Goal: Check status

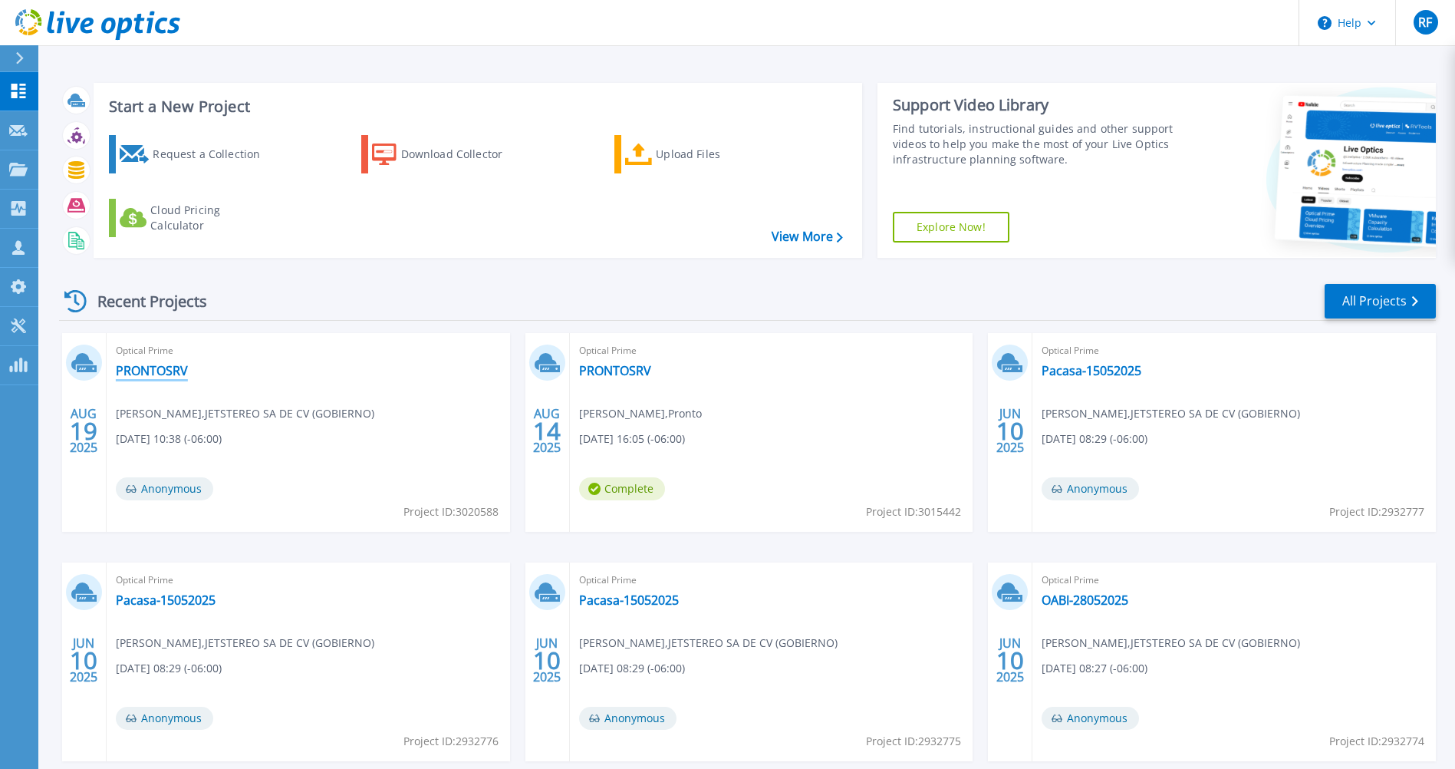
click at [174, 374] on link "PRONTOSRV" at bounding box center [152, 370] width 72 height 15
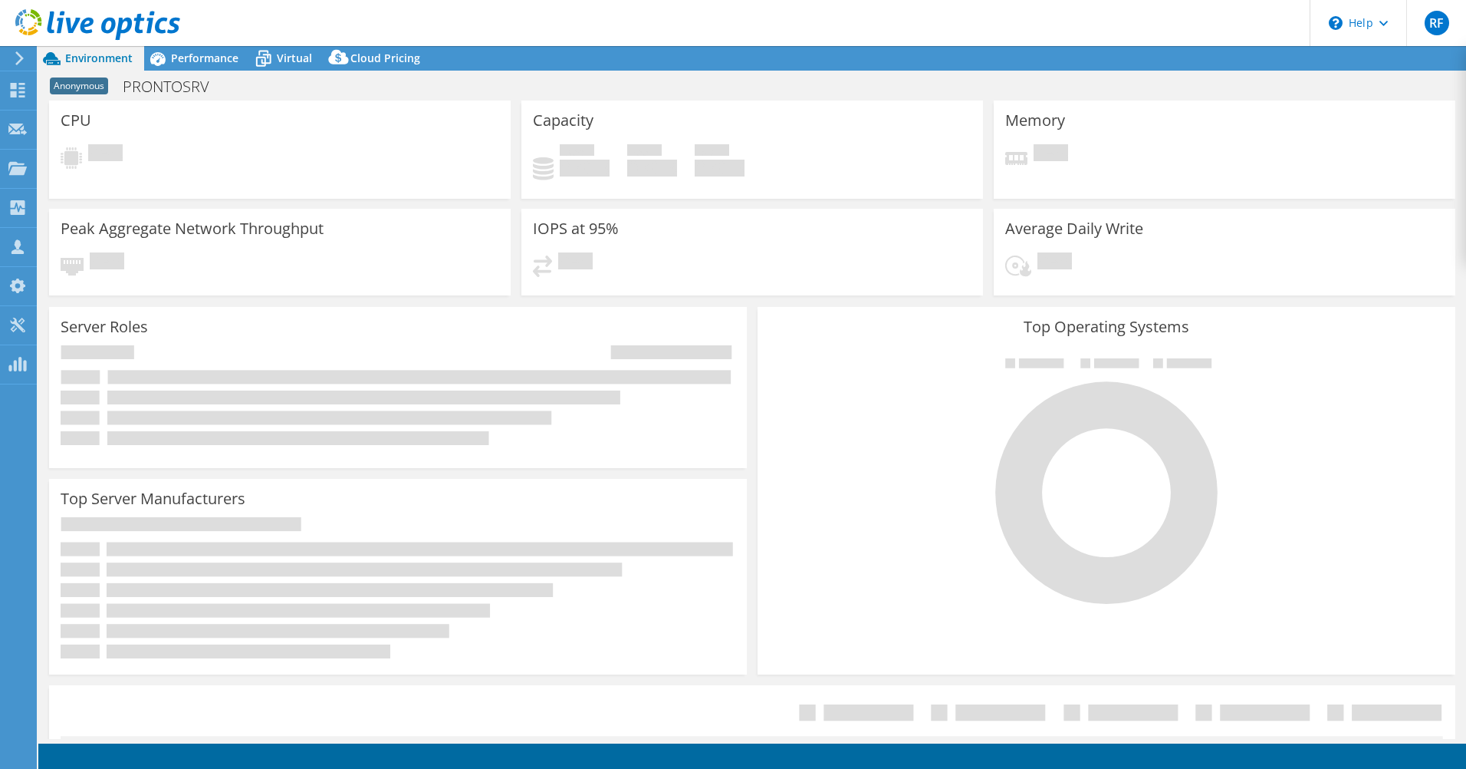
select select "USD"
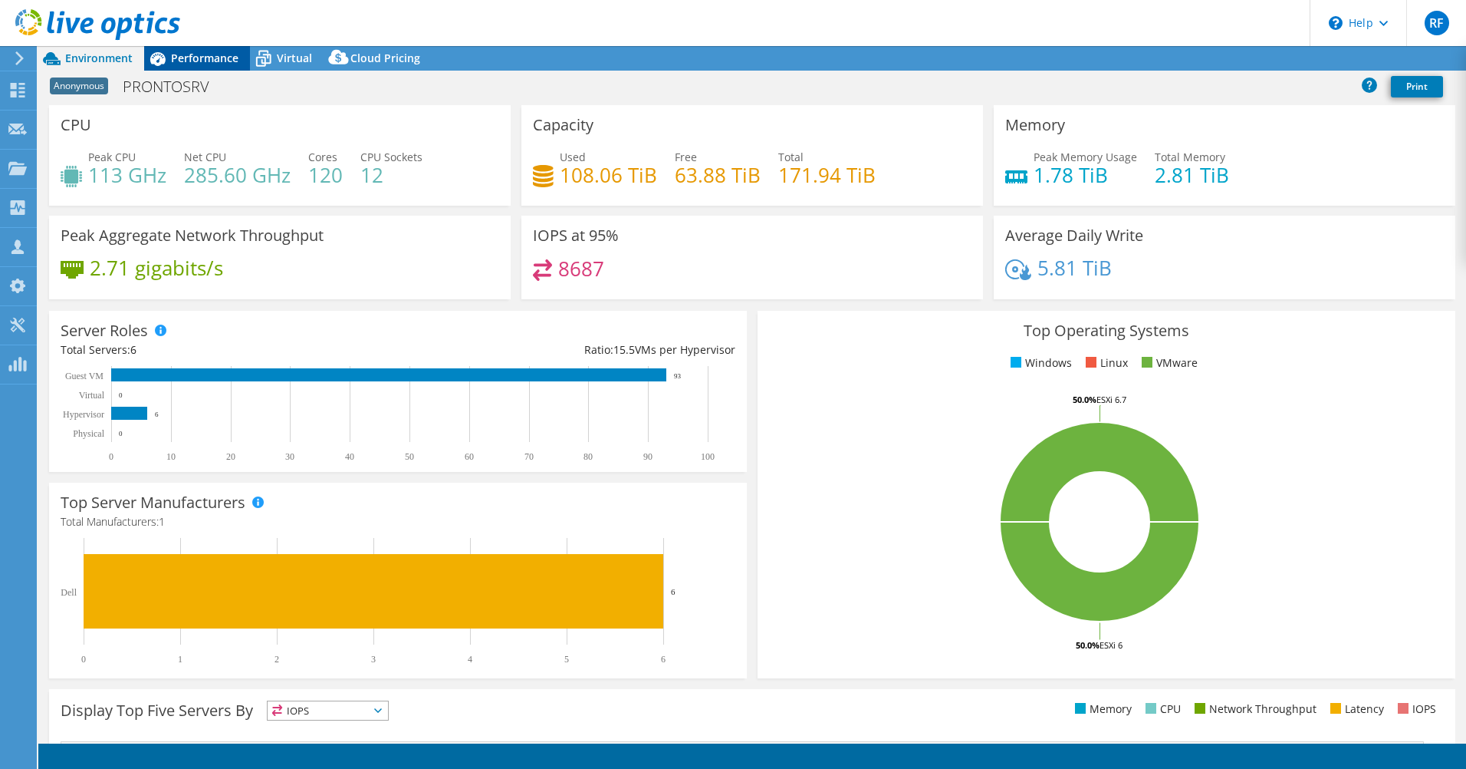
click at [189, 61] on span "Performance" at bounding box center [204, 58] width 67 height 15
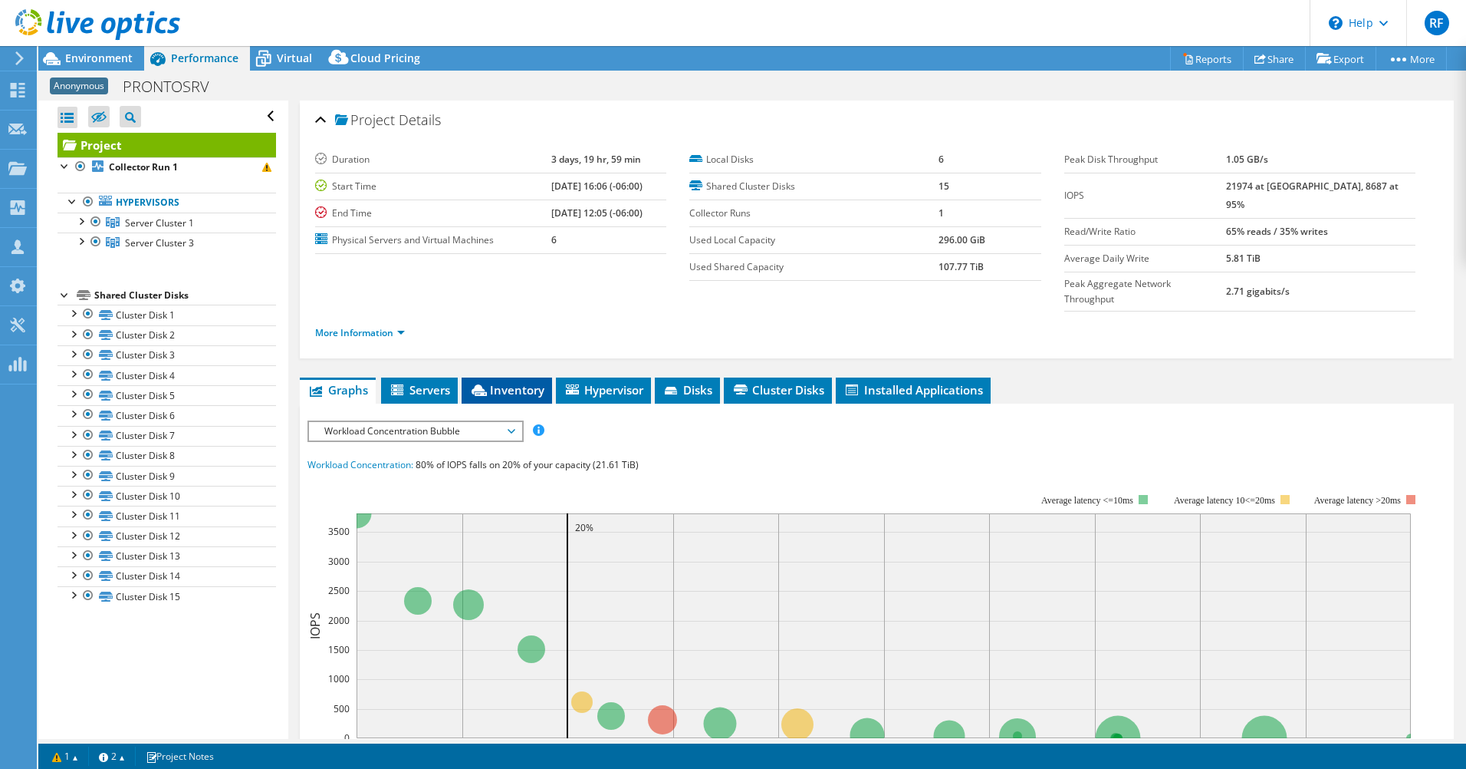
click at [491, 377] on li "Inventory" at bounding box center [507, 390] width 91 height 26
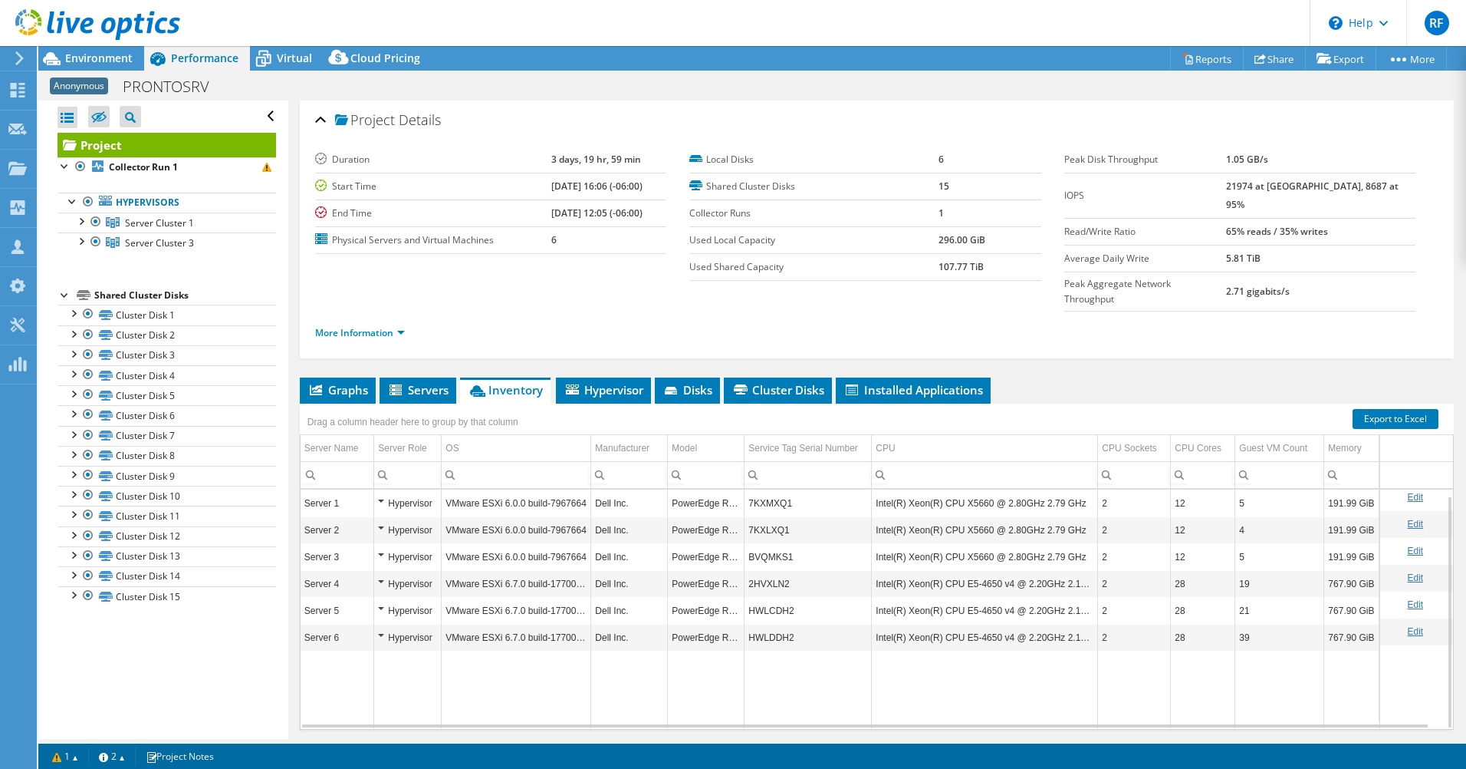
scroll to position [18, 0]
